Goal: Task Accomplishment & Management: Complete application form

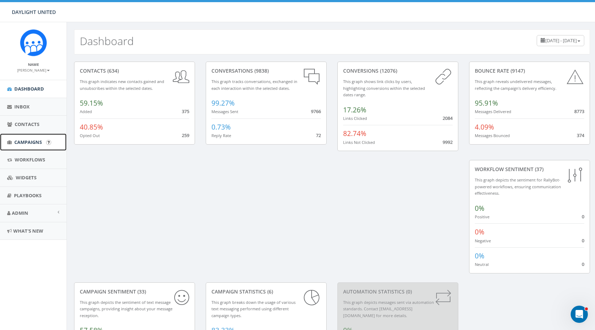
click at [31, 139] on span "Campaigns" at bounding box center [28, 142] width 28 height 6
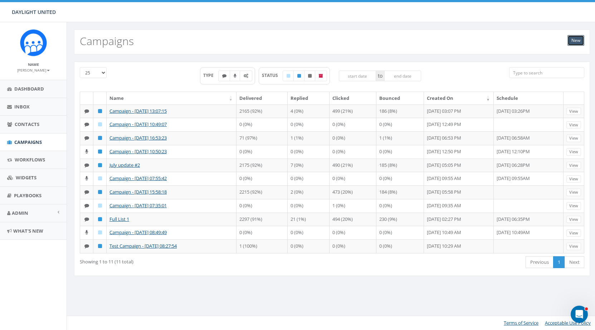
click at [572, 41] on link "New" at bounding box center [576, 40] width 17 height 11
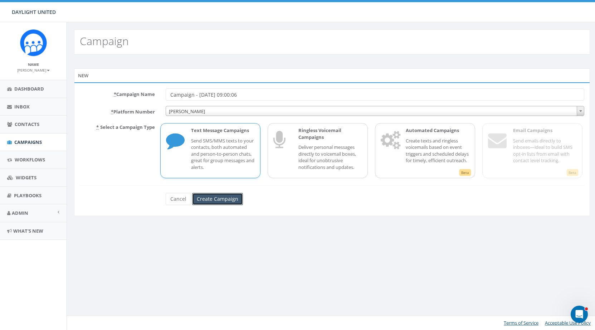
click at [226, 197] on input "Create Campaign" at bounding box center [217, 199] width 51 height 12
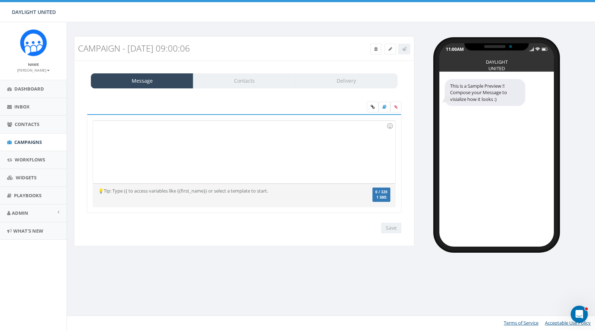
click at [150, 131] on div at bounding box center [244, 152] width 302 height 63
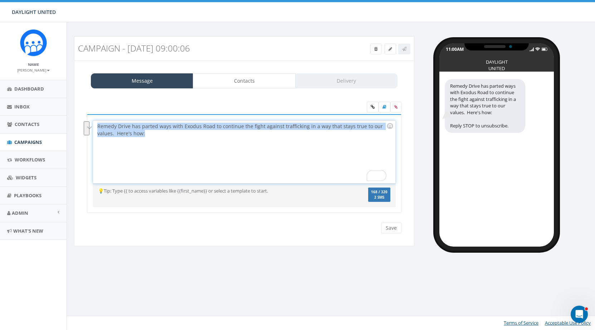
drag, startPoint x: 146, startPoint y: 134, endPoint x: 90, endPoint y: 124, distance: 57.5
click at [90, 124] on div "Remedy Drive has parted ways with Exodus Road to continue the fight against tra…" at bounding box center [244, 163] width 315 height 99
copy div "Remedy Drive has parted ways with Exodus Road to continue the fight against tra…"
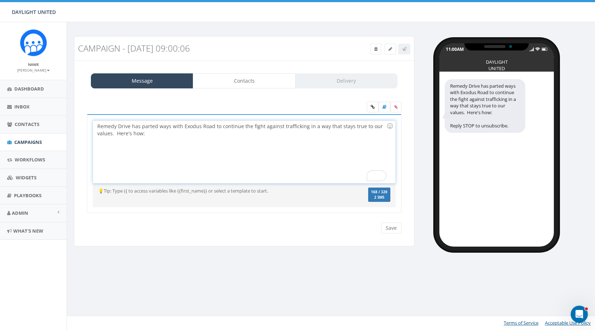
click at [163, 137] on div "Remedy Drive has parted ways with Exodus Road to continue the fight against tra…" at bounding box center [244, 152] width 302 height 63
click at [176, 141] on div "Remedy Drive has parted ways with Exodus Road to continue the fight against tra…" at bounding box center [244, 152] width 302 height 63
click at [124, 137] on div "Remedy Drive parts ways with Exodus Road to fight trafficking in ways that alig…" at bounding box center [244, 152] width 302 height 63
